Goal: Check status: Check status

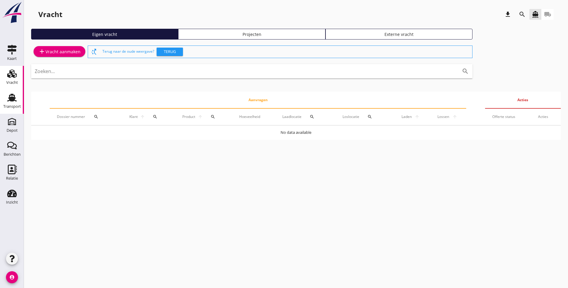
click at [3, 103] on div "Transport" at bounding box center [12, 106] width 18 height 8
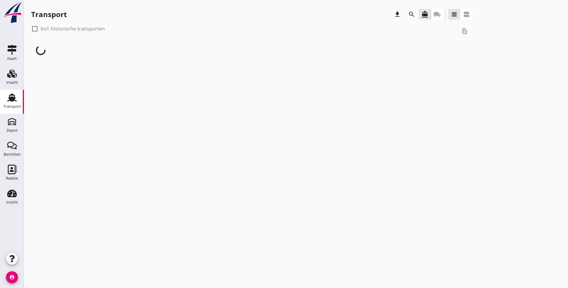
click at [34, 30] on div at bounding box center [35, 29] width 10 height 10
checkbox input "true"
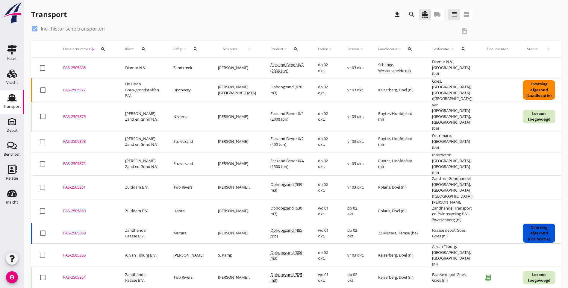
click at [291, 46] on button "search" at bounding box center [296, 49] width 11 height 11
click at [284, 67] on input "Zoeken op product..." at bounding box center [306, 67] width 62 height 10
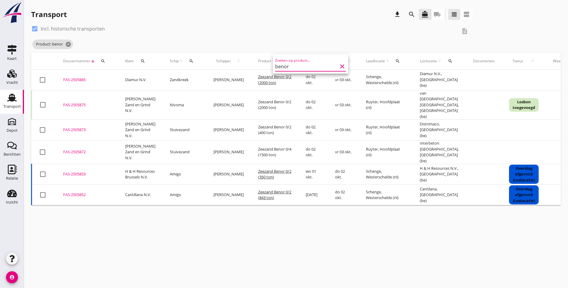
type input "benor"
click at [360, 46] on div "check_box Incl. historische transporten description Product: benor cancel" at bounding box center [296, 38] width 530 height 29
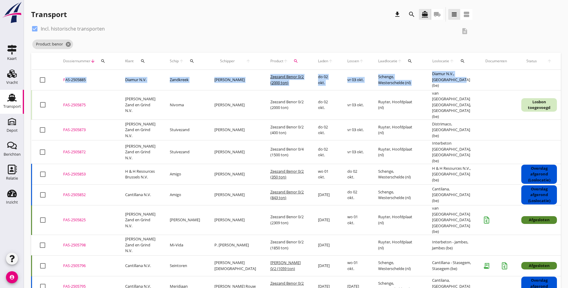
drag, startPoint x: 440, startPoint y: 84, endPoint x: 60, endPoint y: 78, distance: 379.8
click at [60, 78] on tr "check_box_outline_blank FAS-2505885 upload_file Drop hier uw bestand om het aan…" at bounding box center [336, 80] width 608 height 21
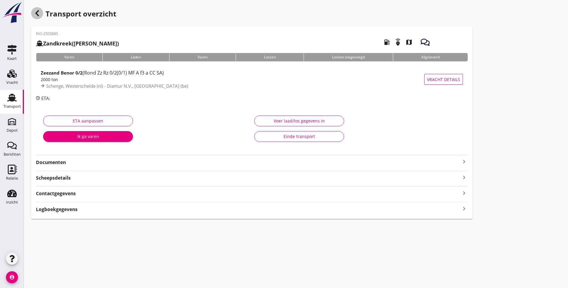
click at [38, 14] on icon "button" at bounding box center [37, 13] width 7 height 7
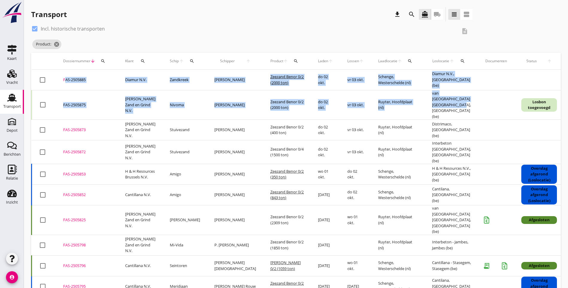
drag, startPoint x: 435, startPoint y: 112, endPoint x: 61, endPoint y: 80, distance: 375.7
copy tbody "FAS-2505885 upload_file Drop hier uw bestand om het aan het dossier toe te voeg…"
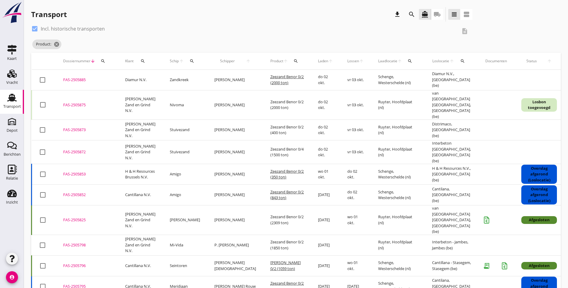
click at [453, 34] on div "check_box Incl. historische transporten description Product: cancel" at bounding box center [296, 38] width 530 height 29
